Goal: Task Accomplishment & Management: Manage account settings

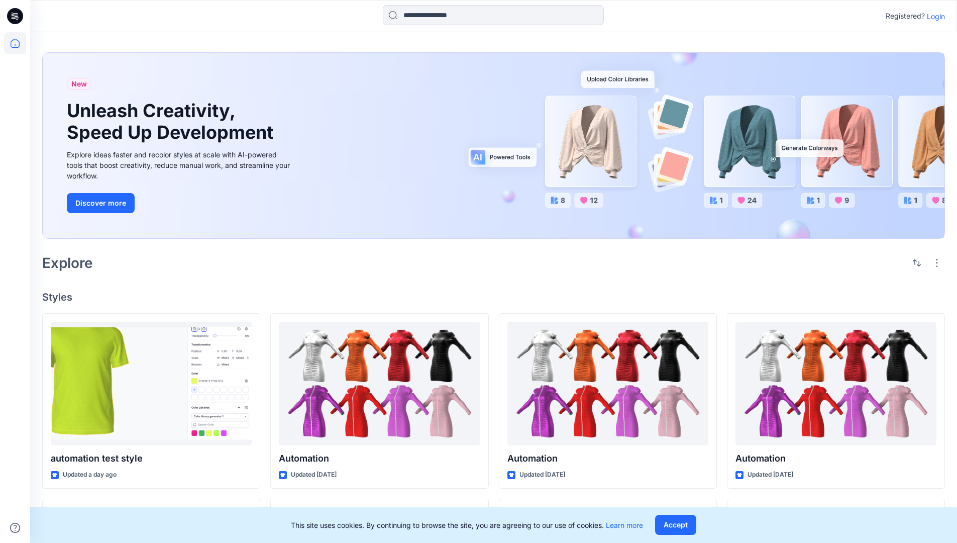
click at [934, 16] on p "Login" at bounding box center [936, 16] width 18 height 11
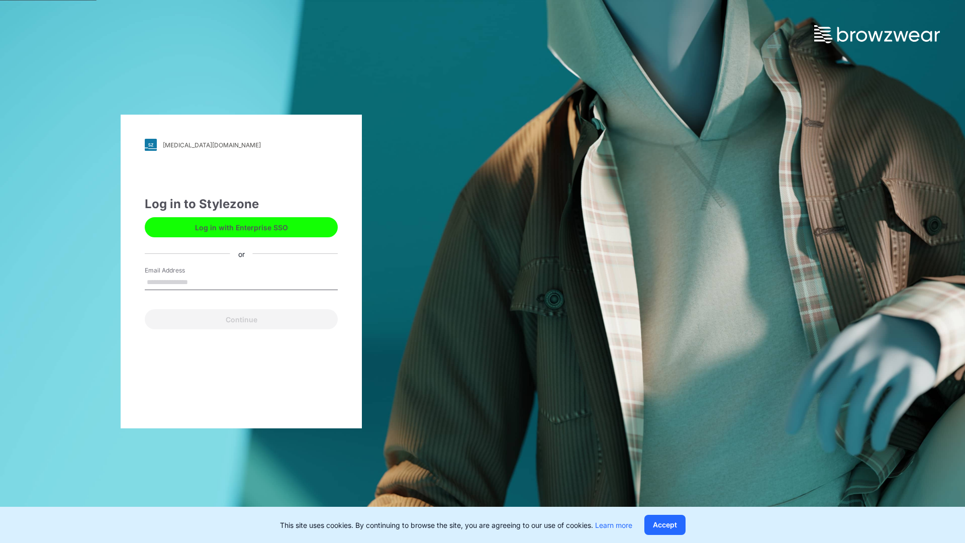
click at [198, 281] on input "Email Address" at bounding box center [241, 282] width 193 height 15
type input "**********"
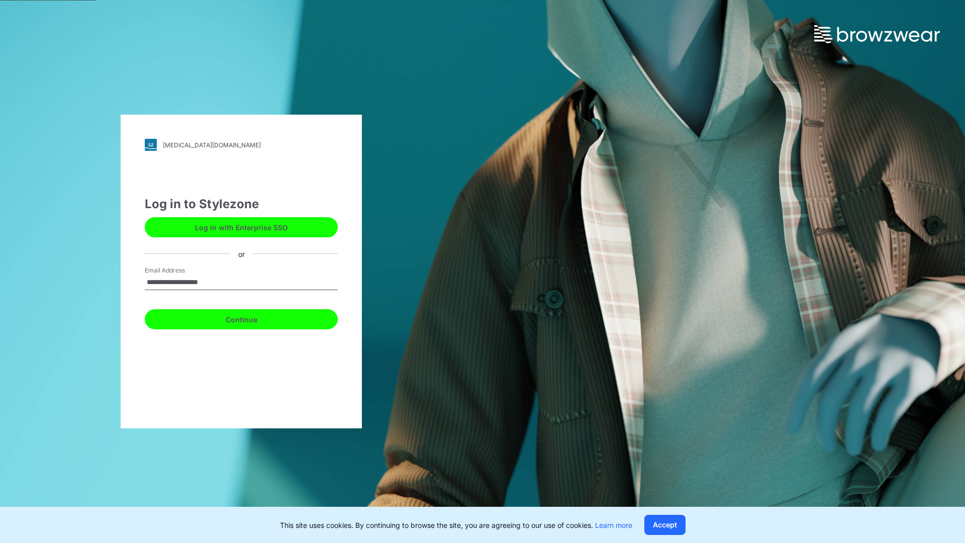
click at [252, 318] on button "Continue" at bounding box center [241, 319] width 193 height 20
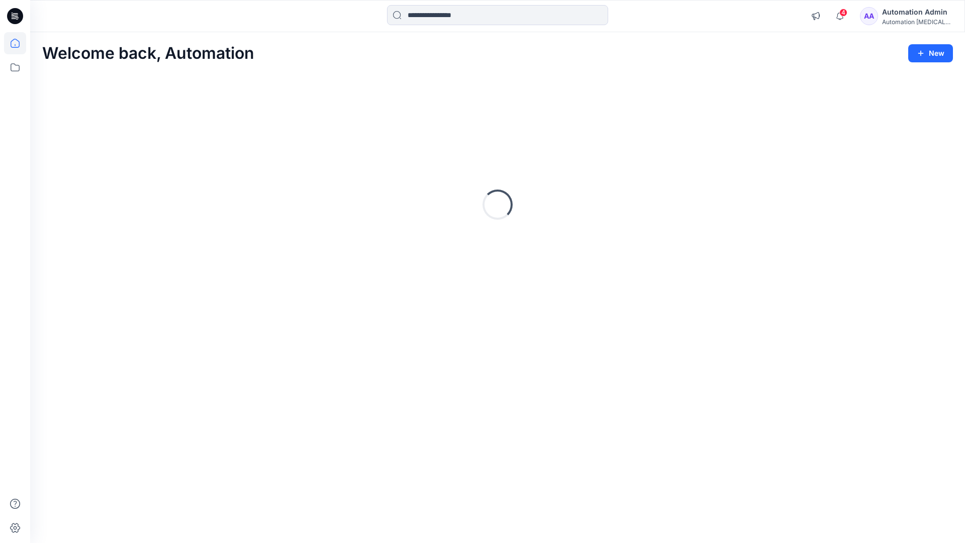
click at [19, 43] on icon at bounding box center [15, 43] width 9 height 9
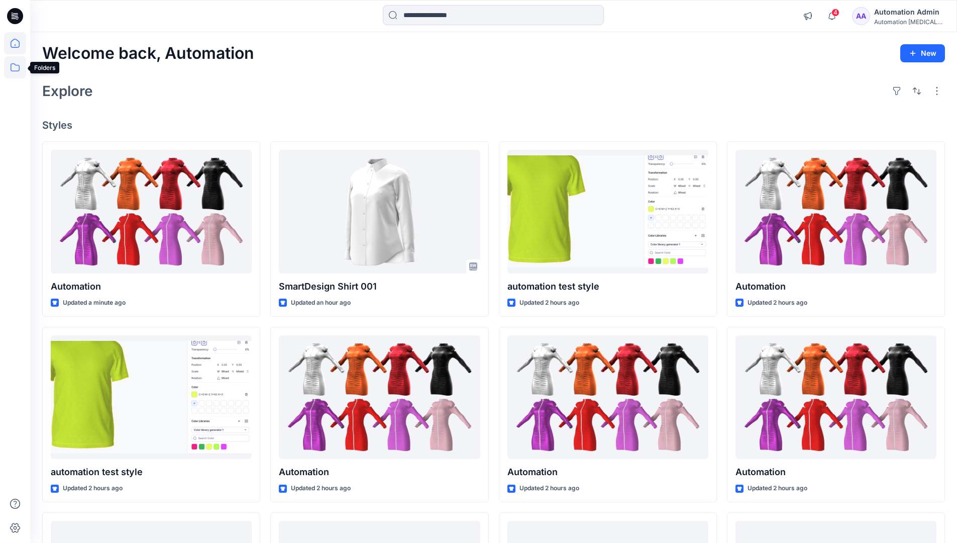
click at [16, 66] on icon at bounding box center [15, 67] width 22 height 22
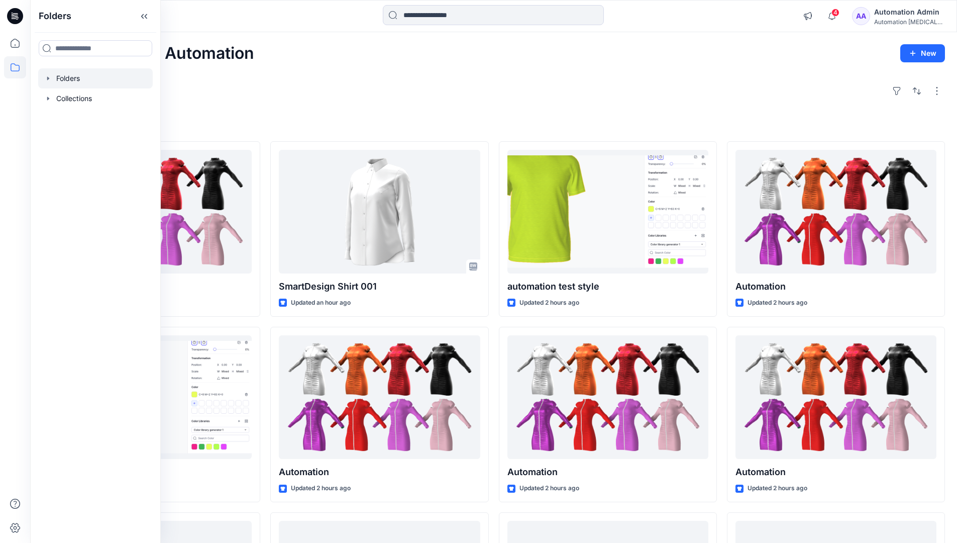
click at [67, 76] on div at bounding box center [95, 78] width 115 height 20
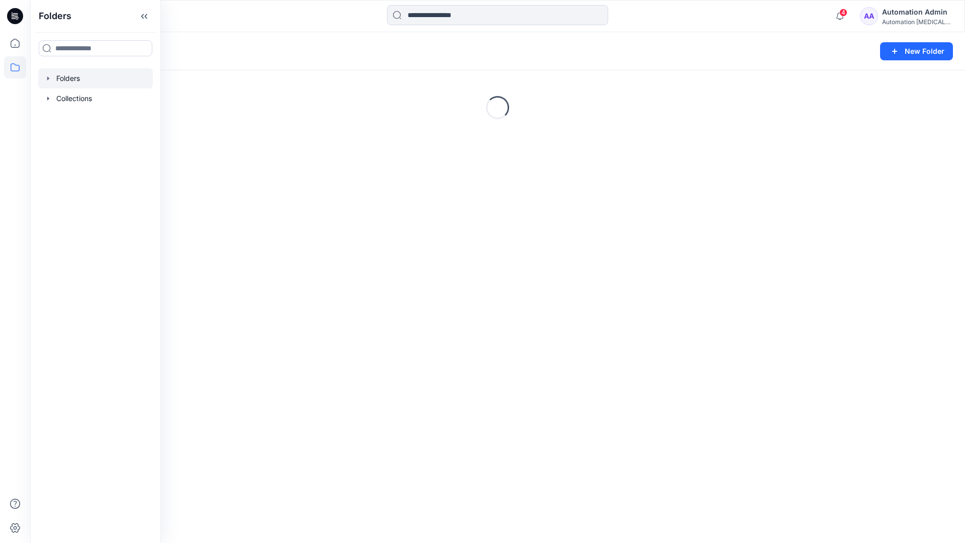
scroll to position [188, 0]
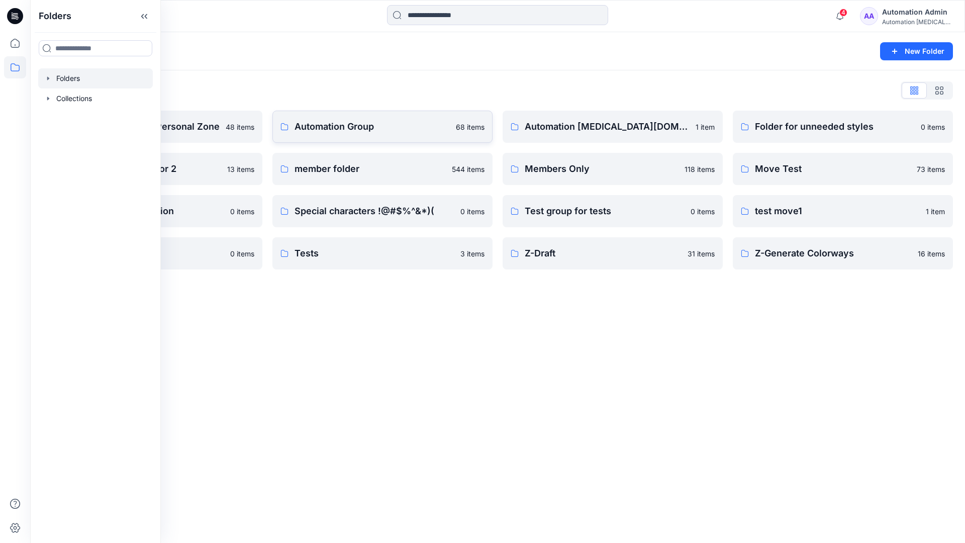
click at [365, 131] on p "Automation Group" at bounding box center [371, 127] width 155 height 14
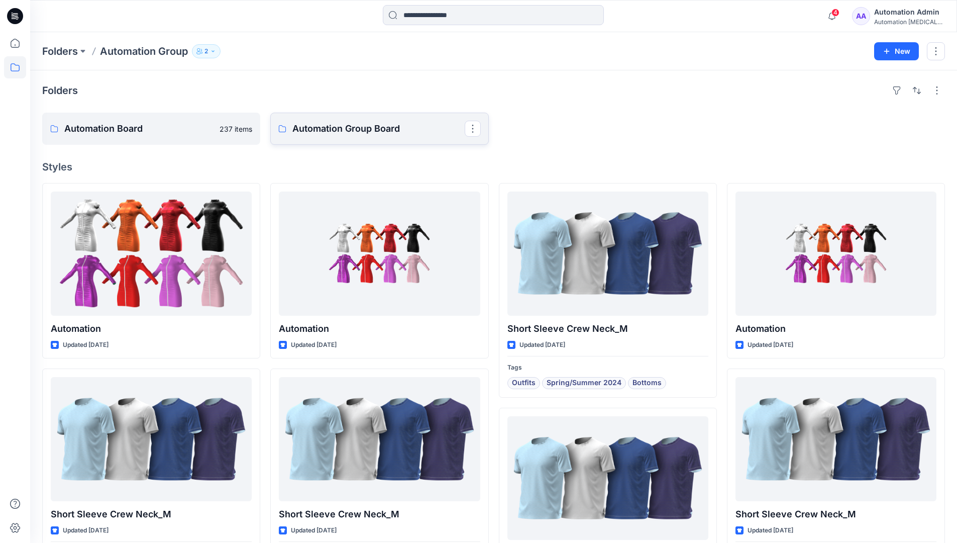
click at [340, 135] on p "Automation Group Board" at bounding box center [378, 129] width 172 height 14
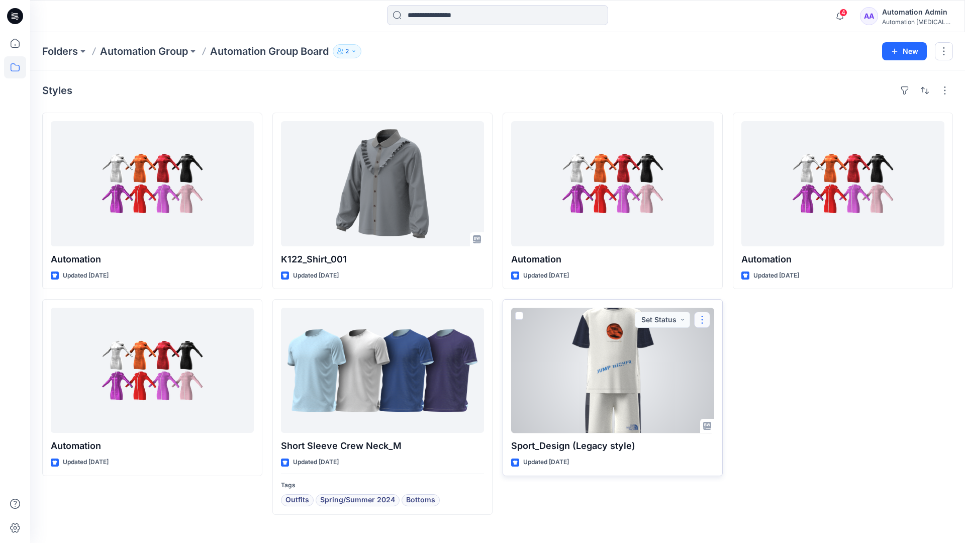
click at [701, 319] on button "button" at bounding box center [702, 320] width 16 height 16
click at [726, 416] on p "Move to" at bounding box center [727, 417] width 27 height 11
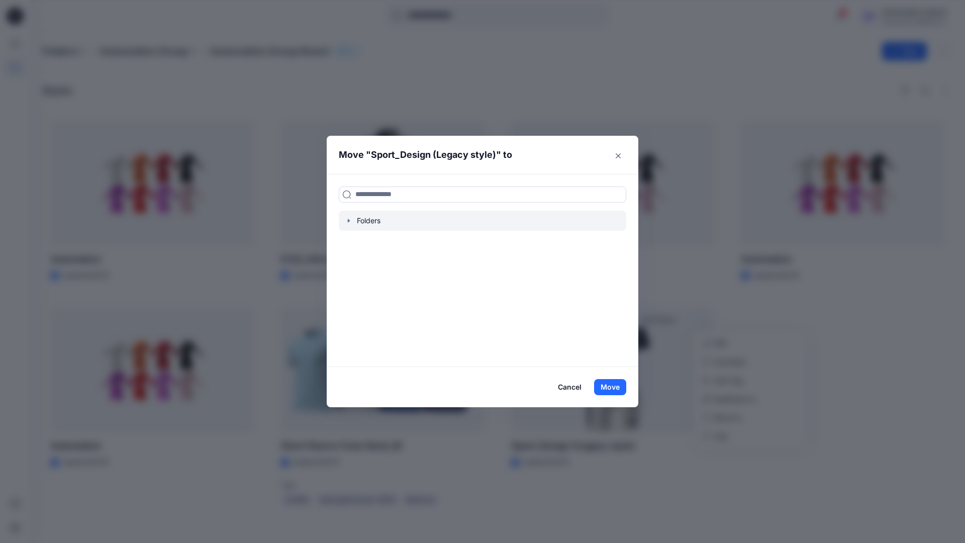
click at [347, 220] on icon "button" at bounding box center [349, 221] width 8 height 8
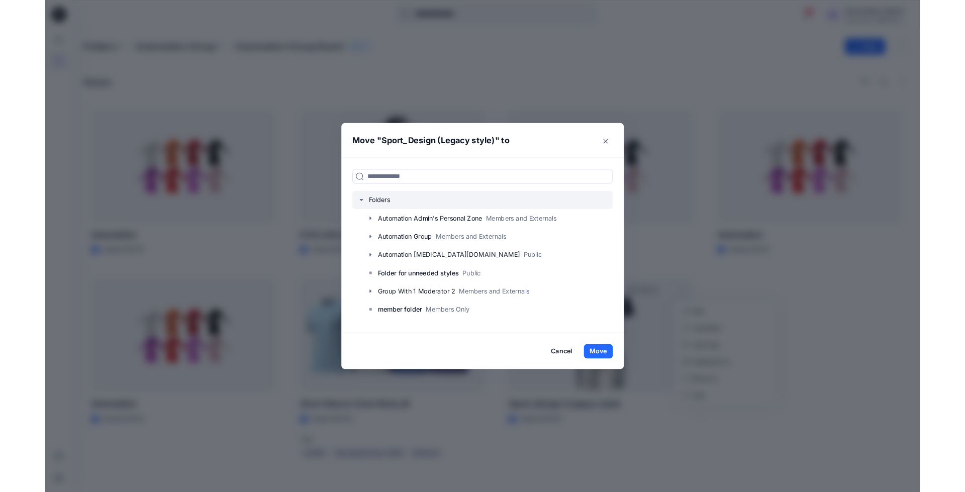
scroll to position [99, 0]
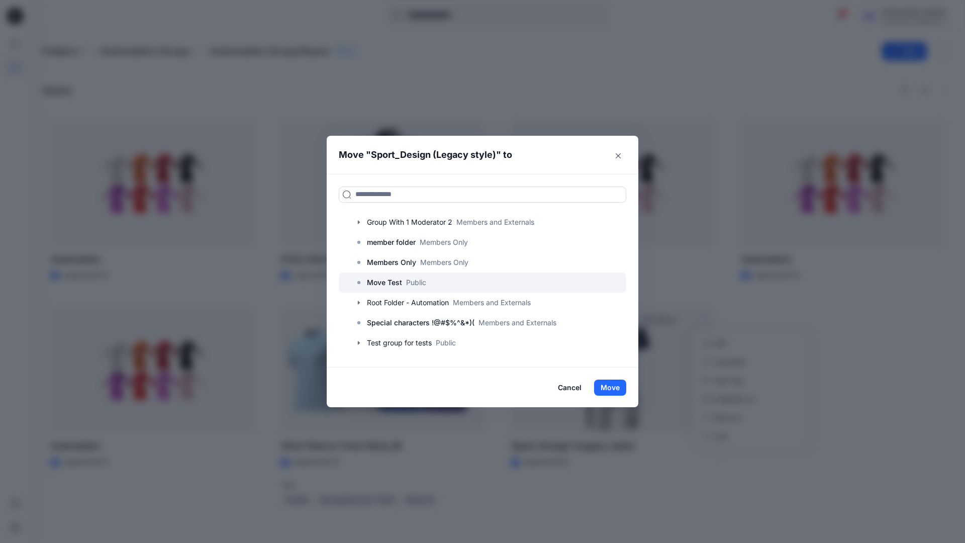
click at [387, 284] on p "Move Test" at bounding box center [384, 282] width 35 height 12
click at [612, 386] on button "Move" at bounding box center [610, 387] width 32 height 16
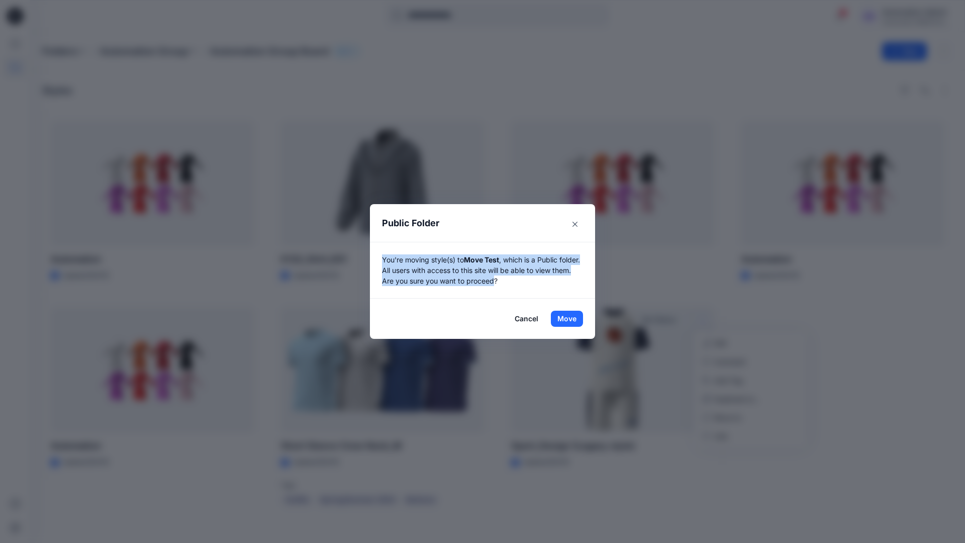
drag, startPoint x: 612, startPoint y: 386, endPoint x: 517, endPoint y: 280, distance: 142.7
click at [517, 280] on p "You're moving style(s) to Move Test , which is a Public folder. All users with …" at bounding box center [482, 270] width 201 height 32
click at [567, 319] on button "Move" at bounding box center [567, 319] width 32 height 16
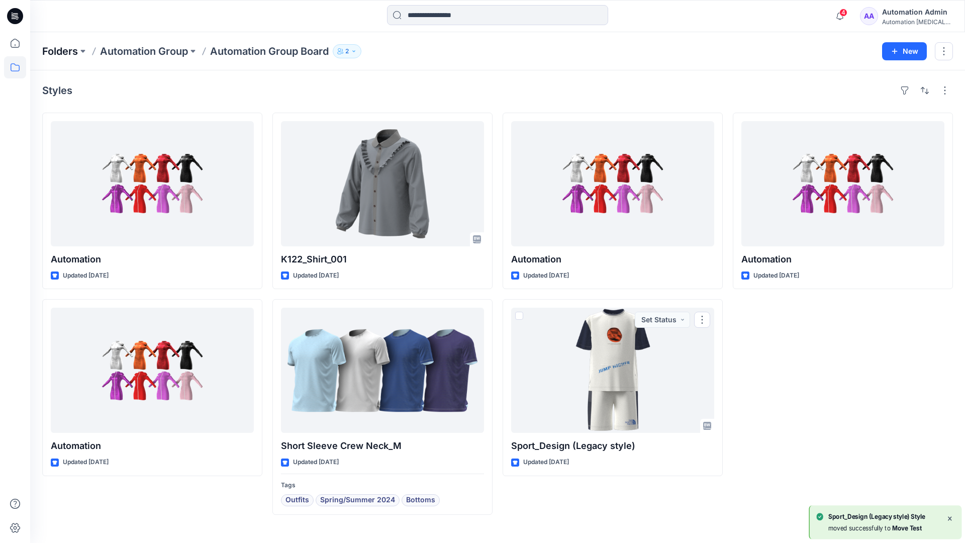
click at [59, 48] on p "Folders" at bounding box center [60, 51] width 36 height 14
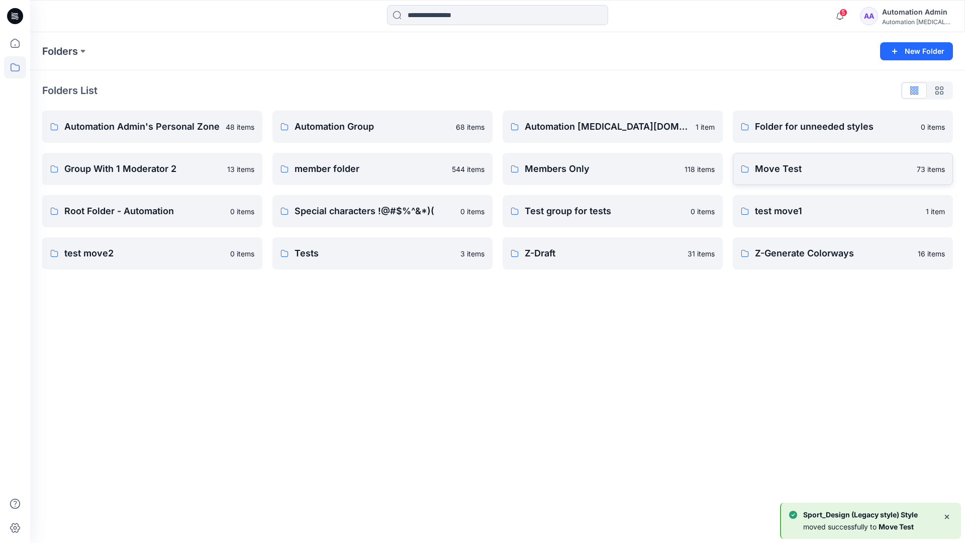
click at [810, 174] on p "Move Test" at bounding box center [833, 169] width 156 height 14
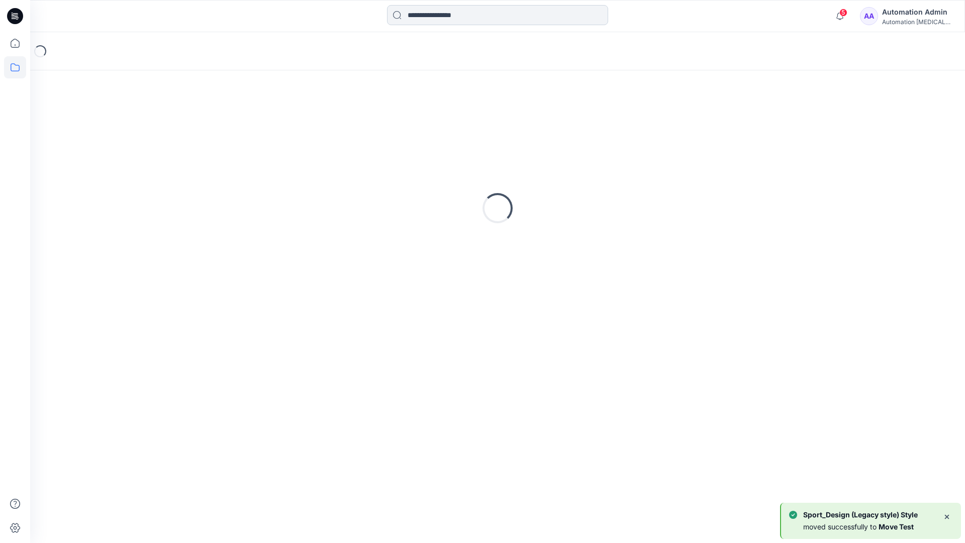
click at [453, 19] on input at bounding box center [497, 15] width 221 height 20
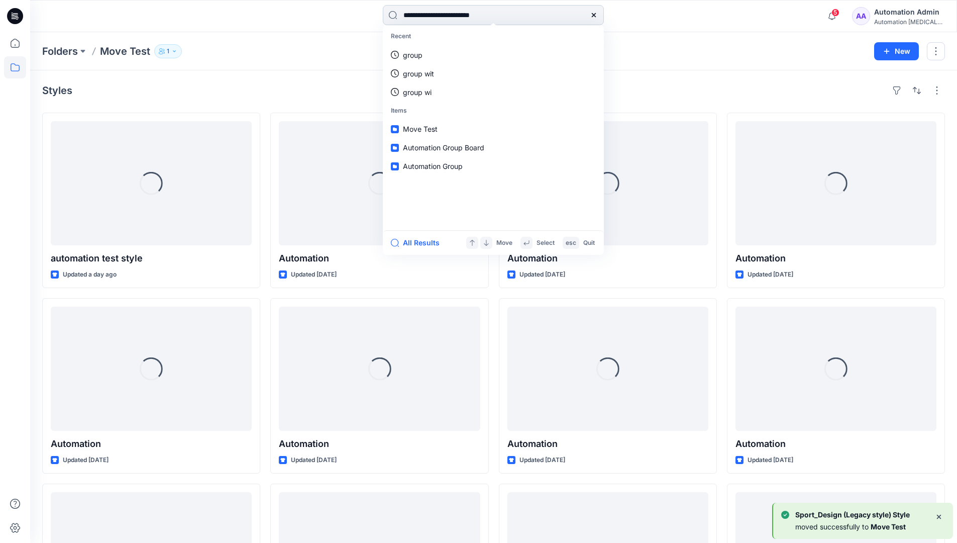
type input "**********"
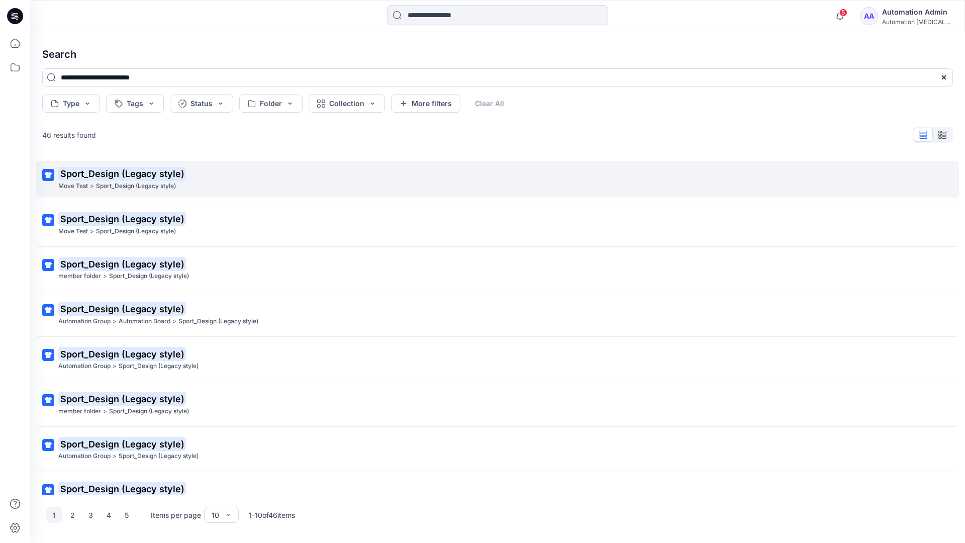
click at [76, 174] on mark "Sport_Design (Legacy style)" at bounding box center [122, 173] width 128 height 14
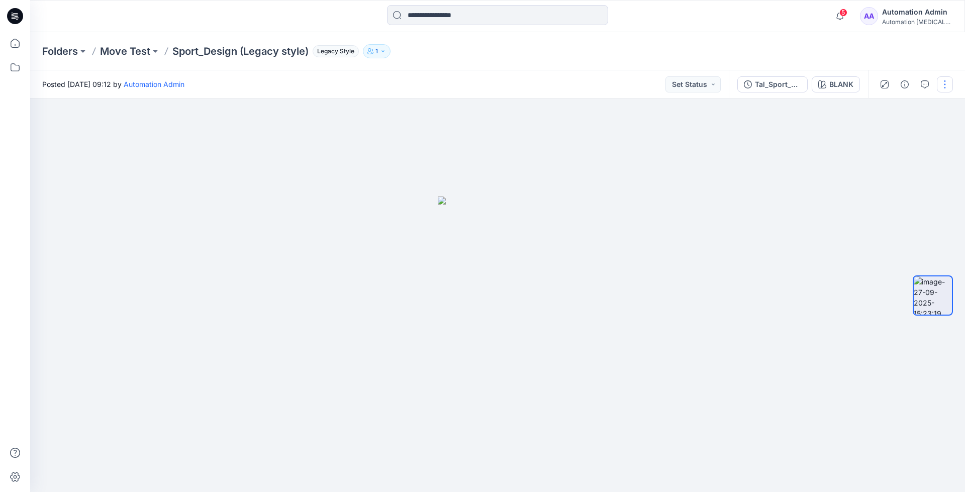
click at [946, 86] on button "button" at bounding box center [945, 84] width 16 height 16
click at [899, 178] on p "Move to..." at bounding box center [890, 182] width 33 height 11
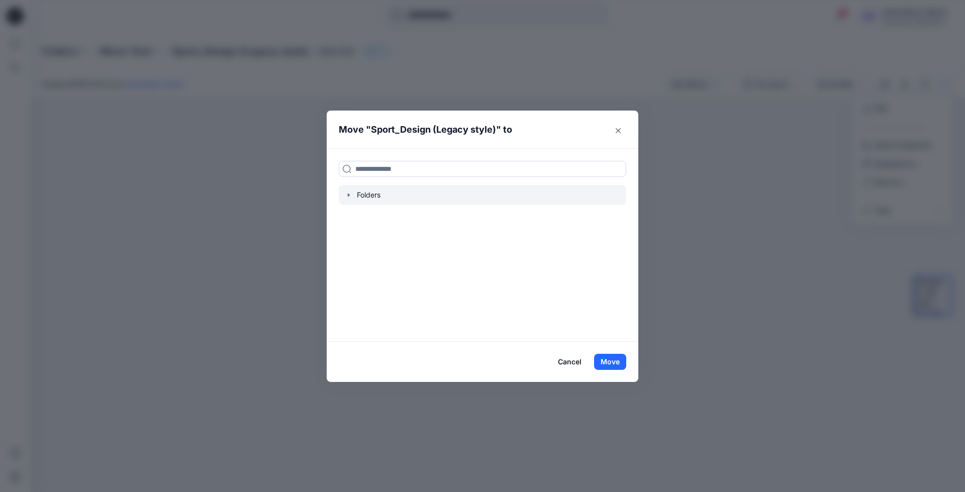
click at [348, 195] on icon "button" at bounding box center [349, 195] width 2 height 4
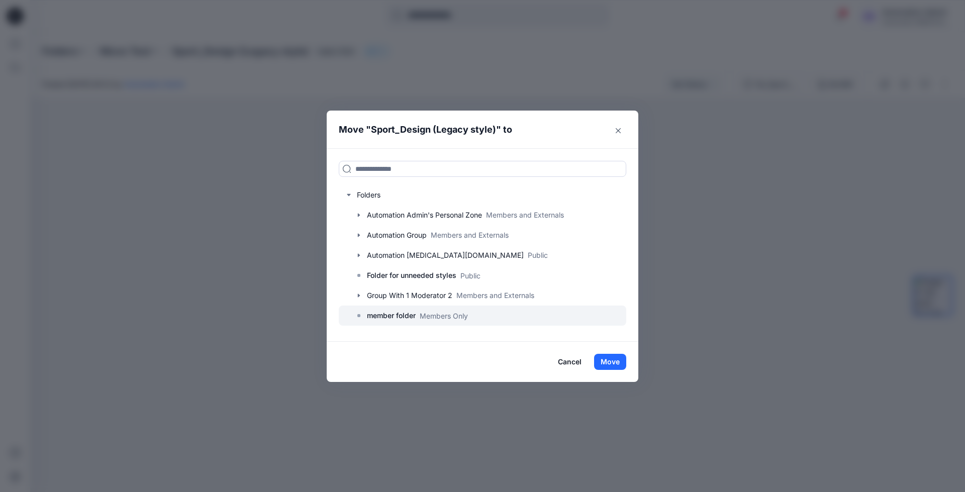
click at [394, 318] on p "member folder" at bounding box center [391, 316] width 49 height 12
click at [620, 360] on button "Move" at bounding box center [610, 362] width 32 height 16
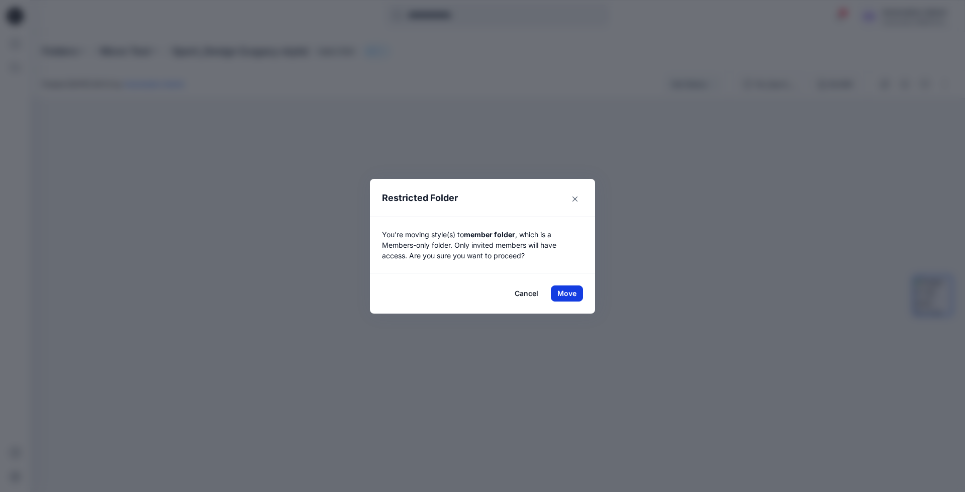
click at [562, 291] on button "Move" at bounding box center [567, 293] width 32 height 16
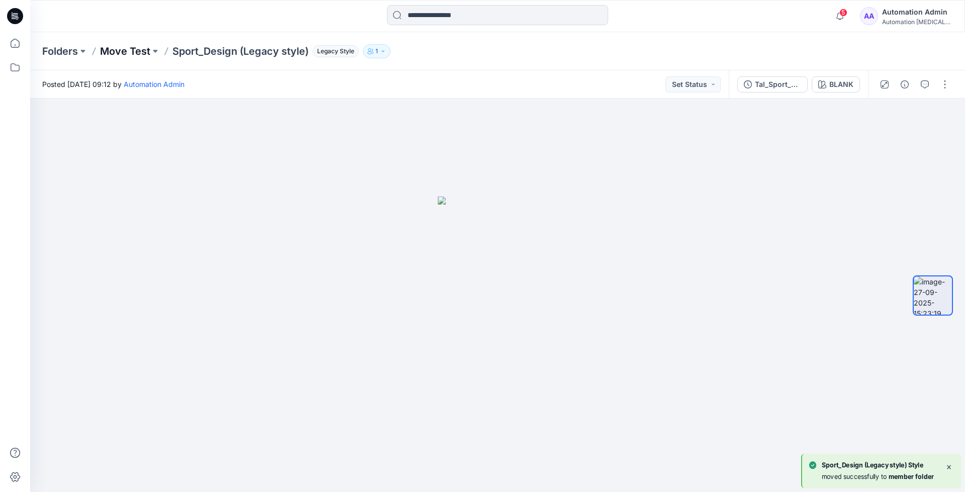
click at [139, 49] on p "Move Test" at bounding box center [125, 51] width 50 height 14
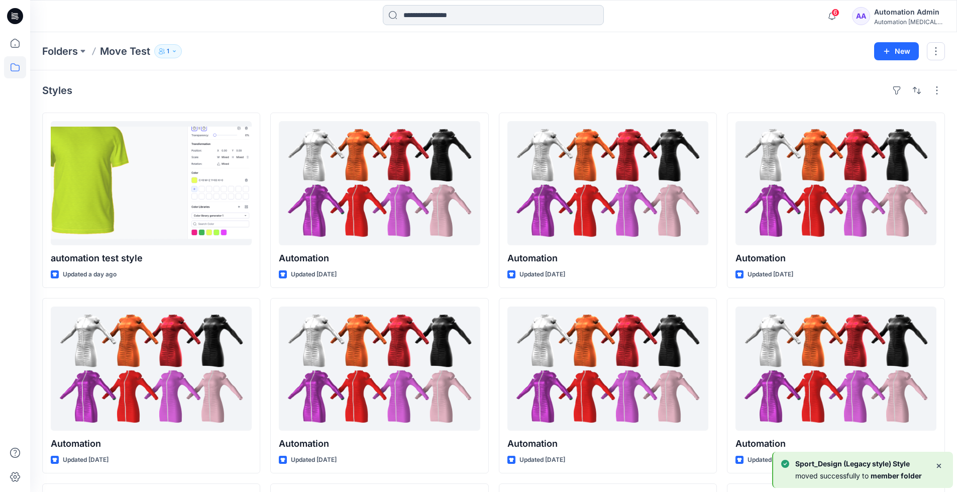
click at [460, 19] on input at bounding box center [493, 15] width 221 height 20
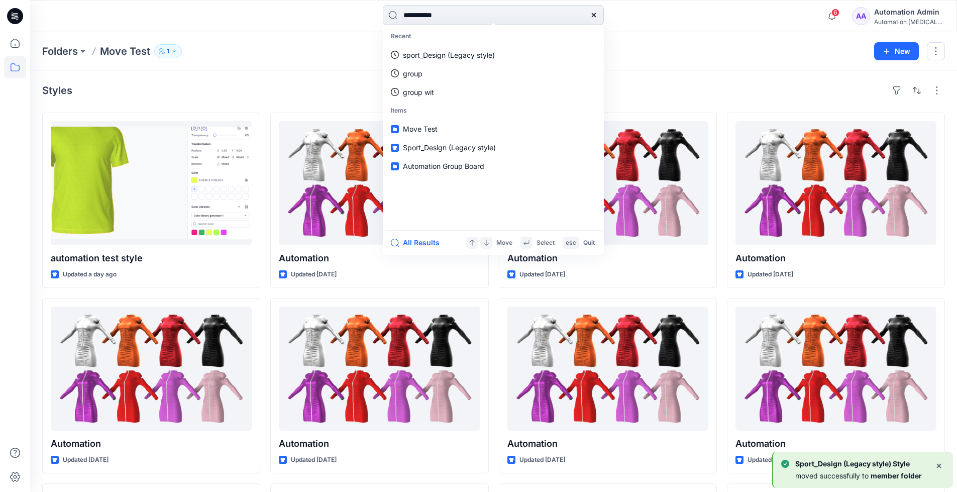
type input "**********"
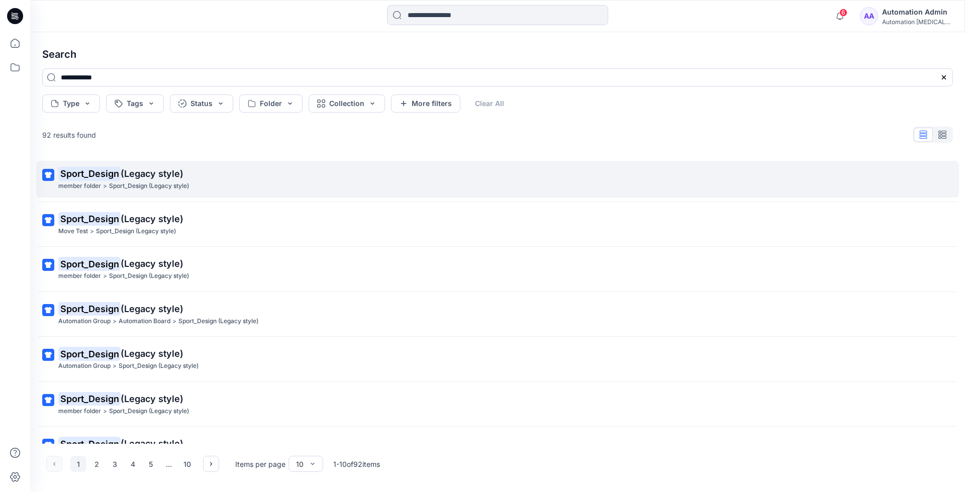
click at [111, 174] on mark "Sport_Design" at bounding box center [89, 173] width 62 height 14
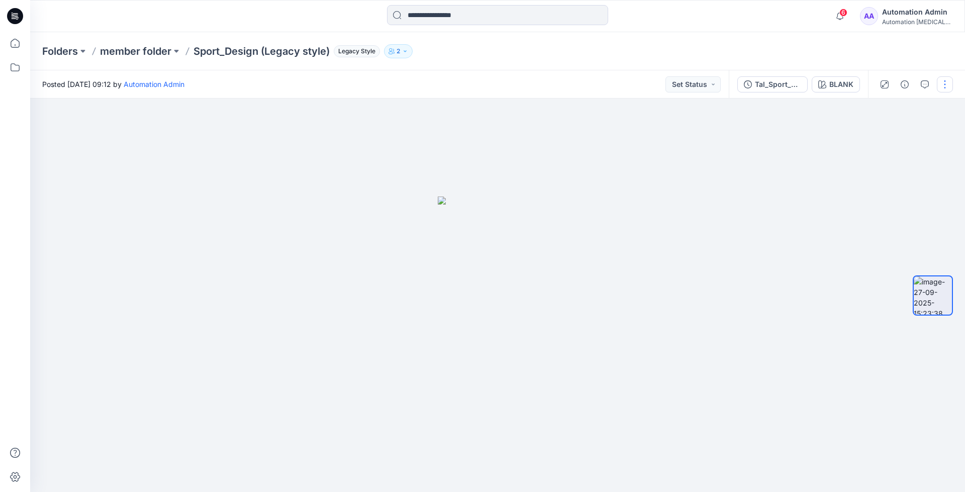
click at [941, 81] on button "button" at bounding box center [945, 84] width 16 height 16
click at [885, 181] on p "Move to..." at bounding box center [890, 182] width 33 height 11
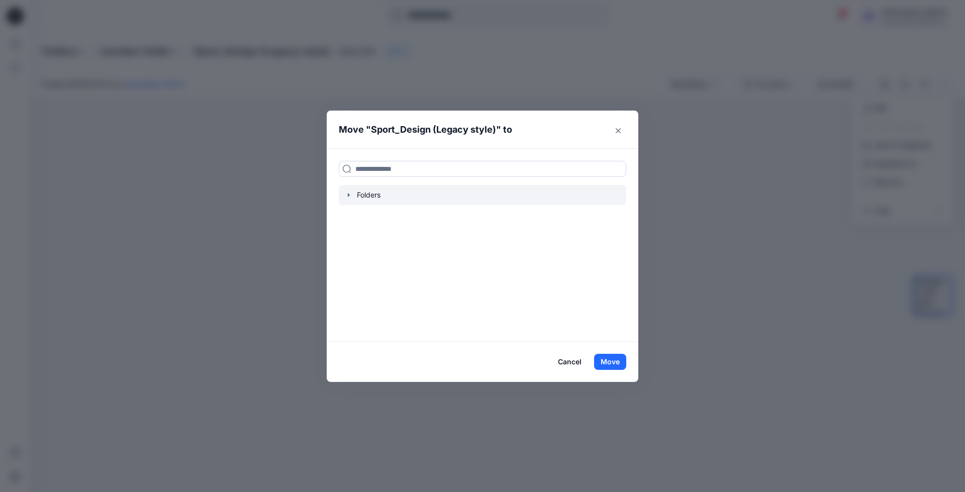
click at [351, 195] on icon "button" at bounding box center [349, 195] width 8 height 8
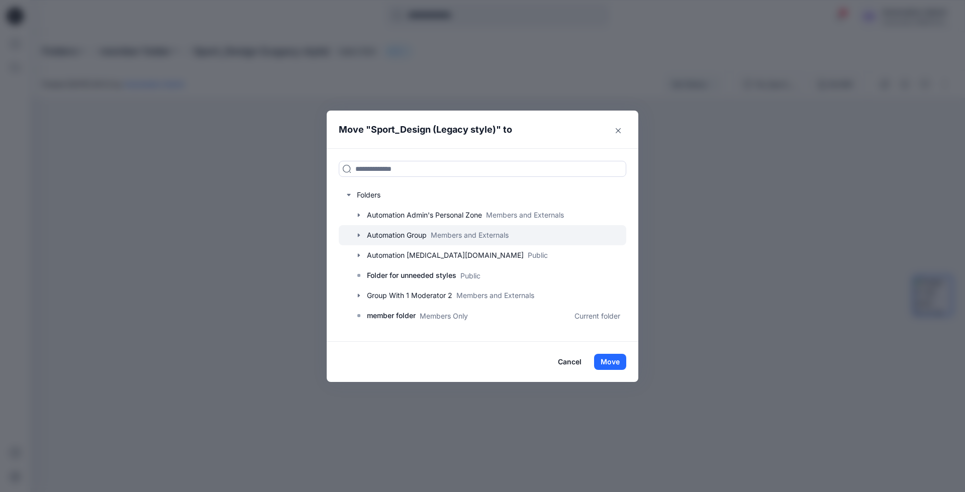
click at [384, 234] on div at bounding box center [482, 235] width 287 height 20
click at [360, 235] on icon "button" at bounding box center [359, 235] width 8 height 8
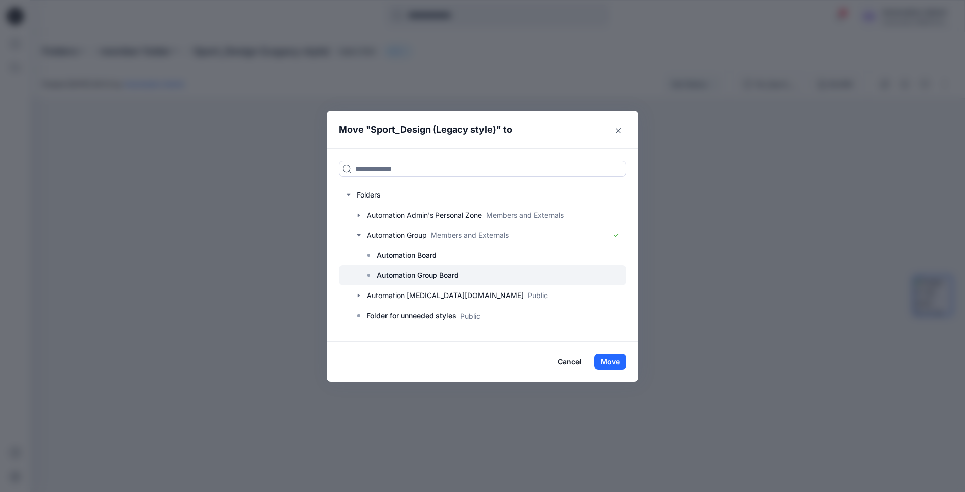
click at [410, 271] on p "Automation Group Board" at bounding box center [418, 275] width 82 height 12
click at [613, 363] on button "Move" at bounding box center [610, 362] width 32 height 16
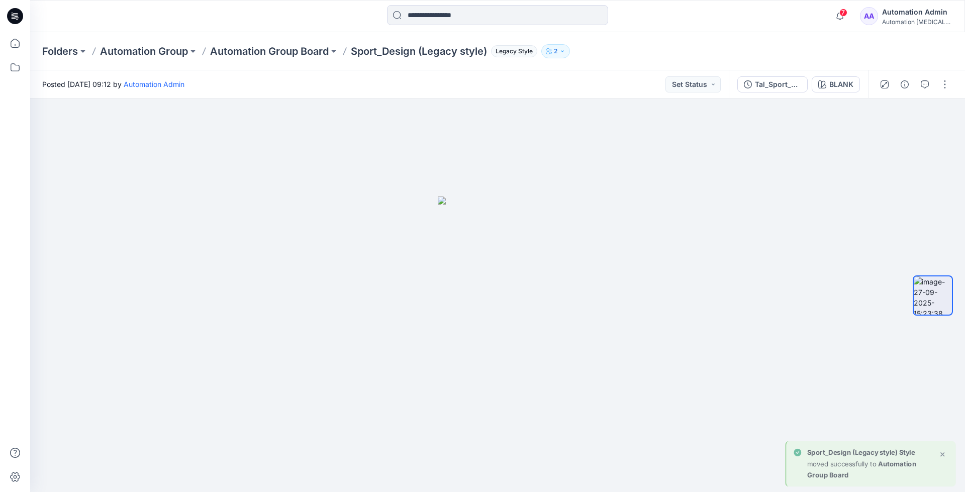
click at [912, 16] on div "Automation Admin" at bounding box center [917, 12] width 70 height 12
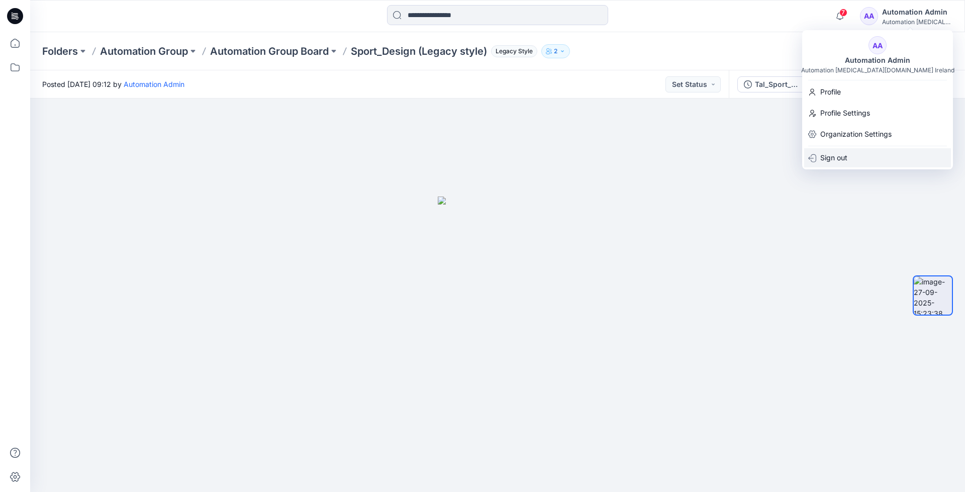
click at [830, 160] on p "Sign out" at bounding box center [833, 157] width 27 height 19
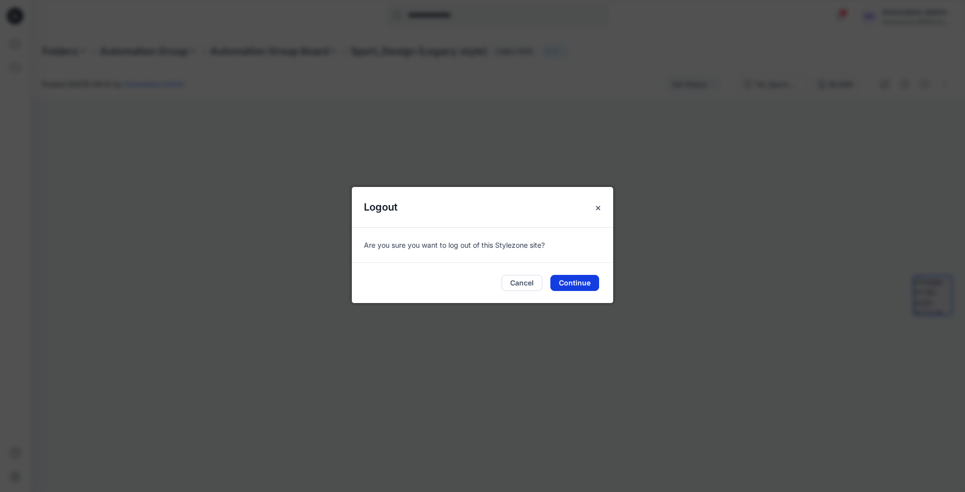
click at [582, 280] on button "Continue" at bounding box center [574, 283] width 49 height 16
